Goal: Task Accomplishment & Management: Manage account settings

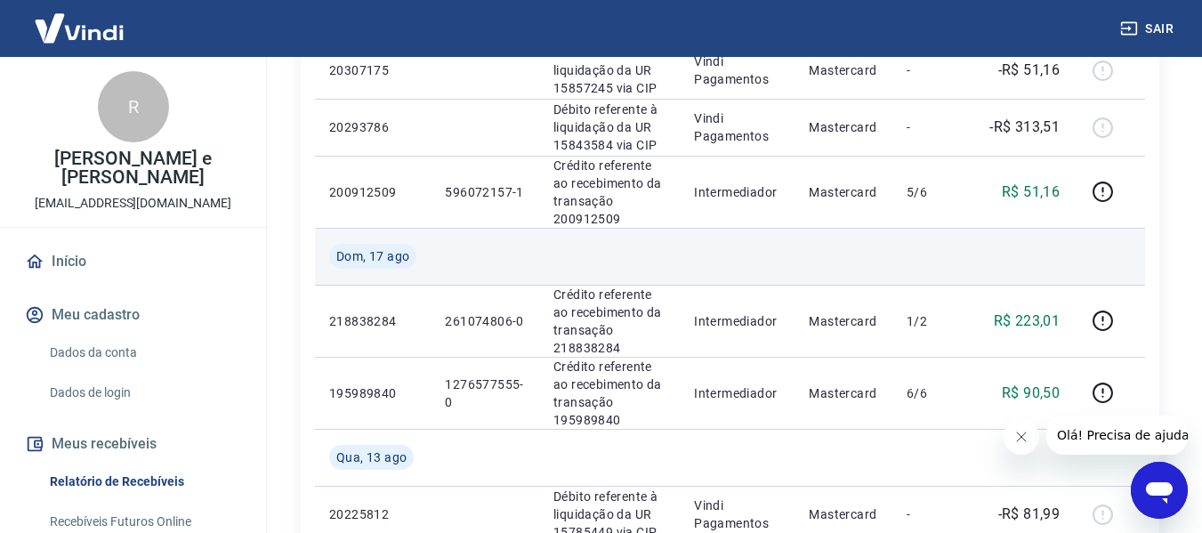
scroll to position [534, 0]
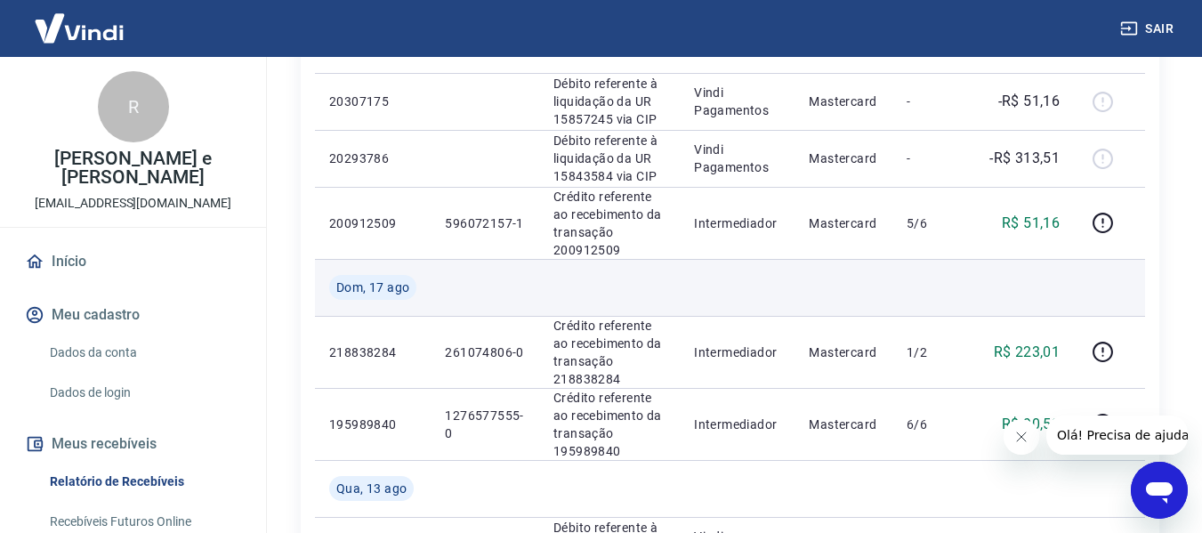
click at [600, 266] on td at bounding box center [609, 287] width 141 height 57
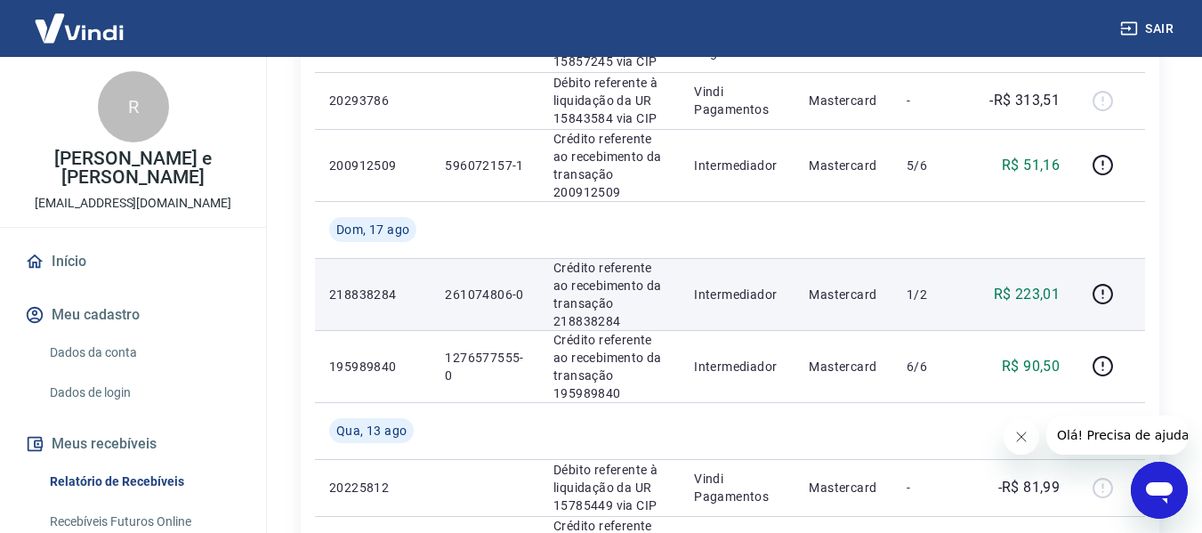
scroll to position [623, 0]
